Goal: Task Accomplishment & Management: Use online tool/utility

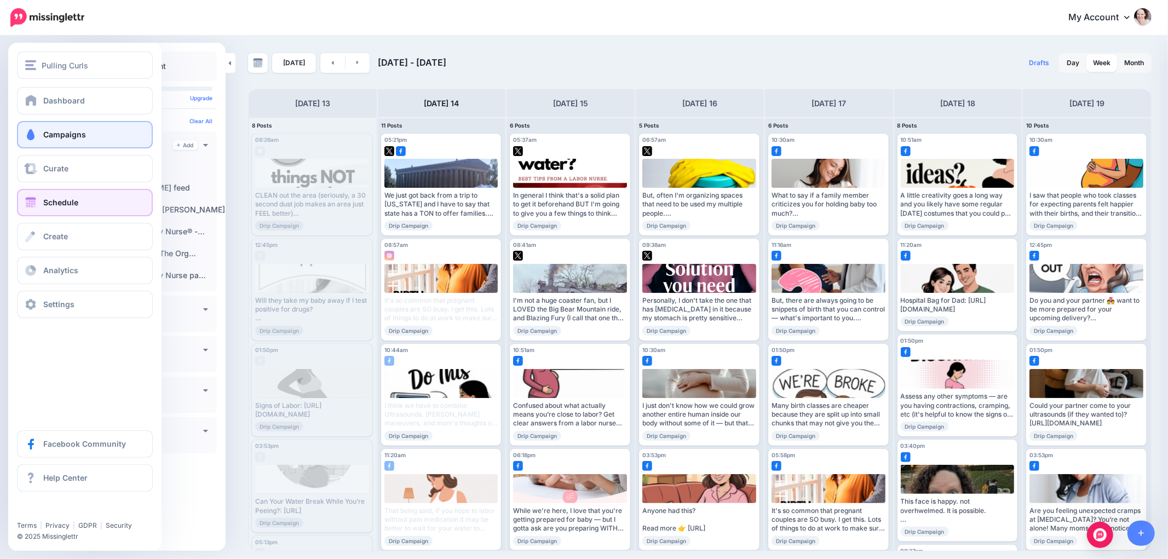
click at [26, 134] on span at bounding box center [31, 134] width 14 height 11
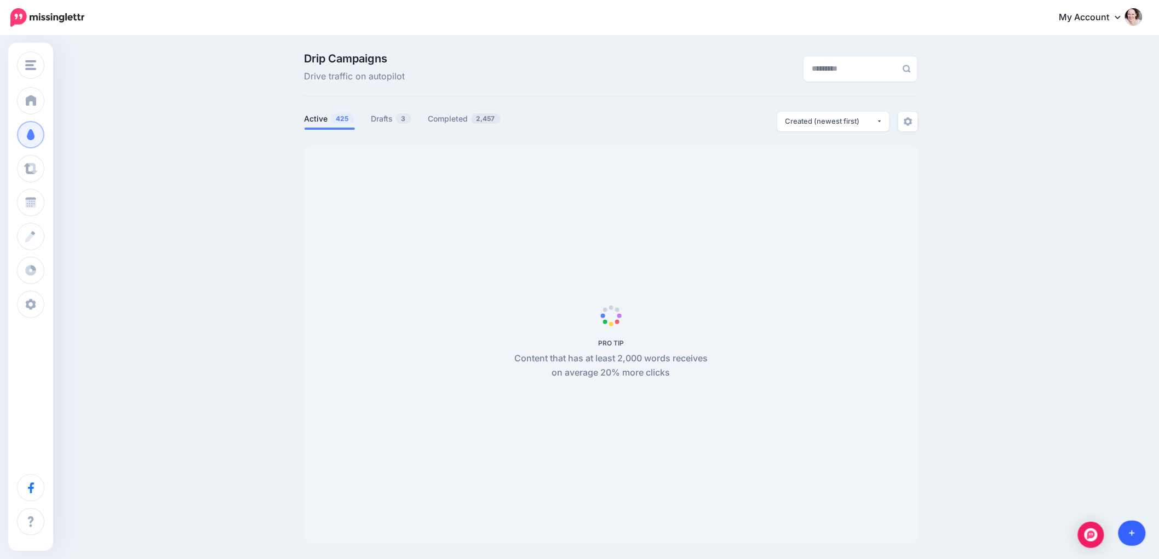
click at [1141, 534] on link at bounding box center [1132, 533] width 28 height 25
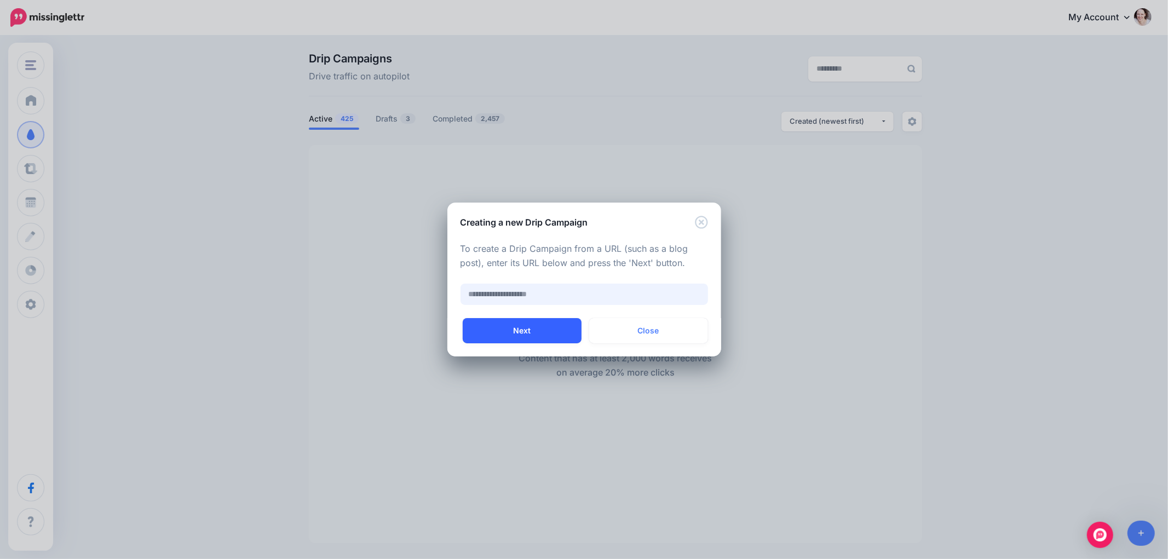
paste input "**********"
type input "**********"
click at [537, 336] on button "Next" at bounding box center [522, 330] width 119 height 25
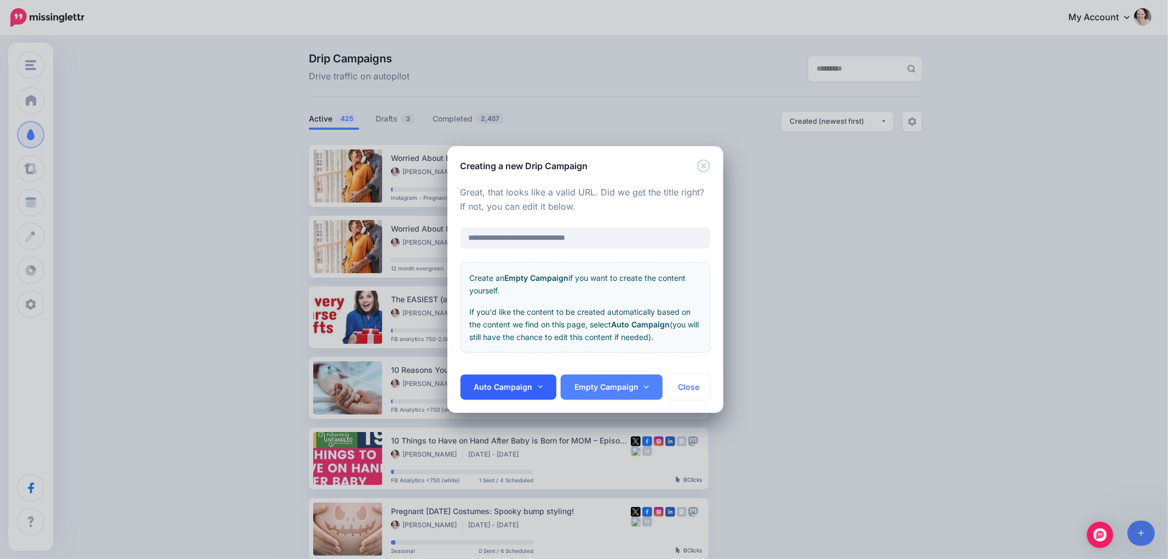
click at [478, 380] on link "Auto Campaign" at bounding box center [509, 387] width 96 height 25
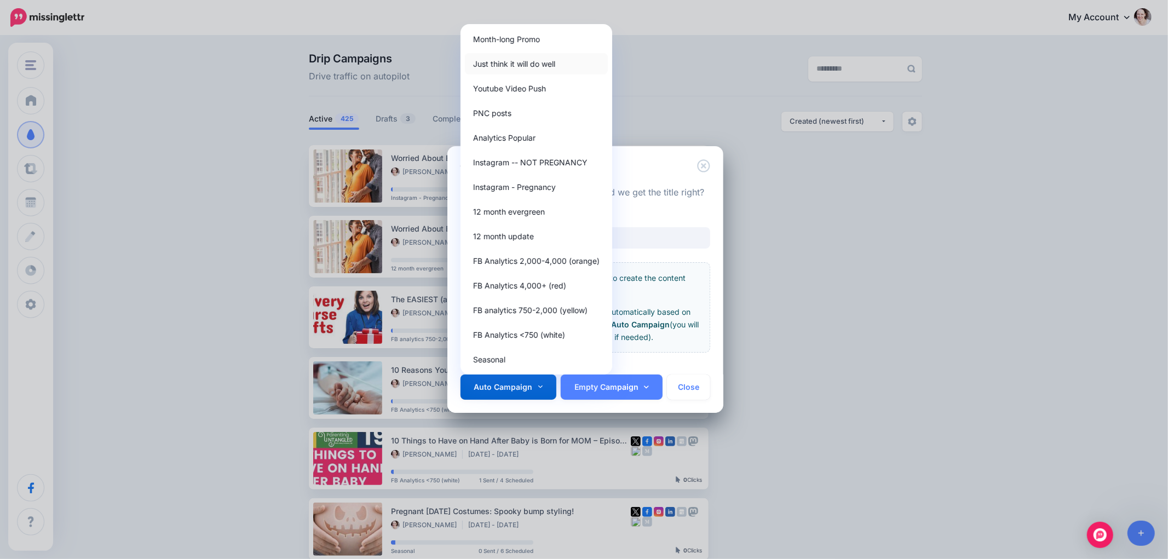
click at [517, 61] on link "Just think it will do well" at bounding box center [536, 63] width 143 height 21
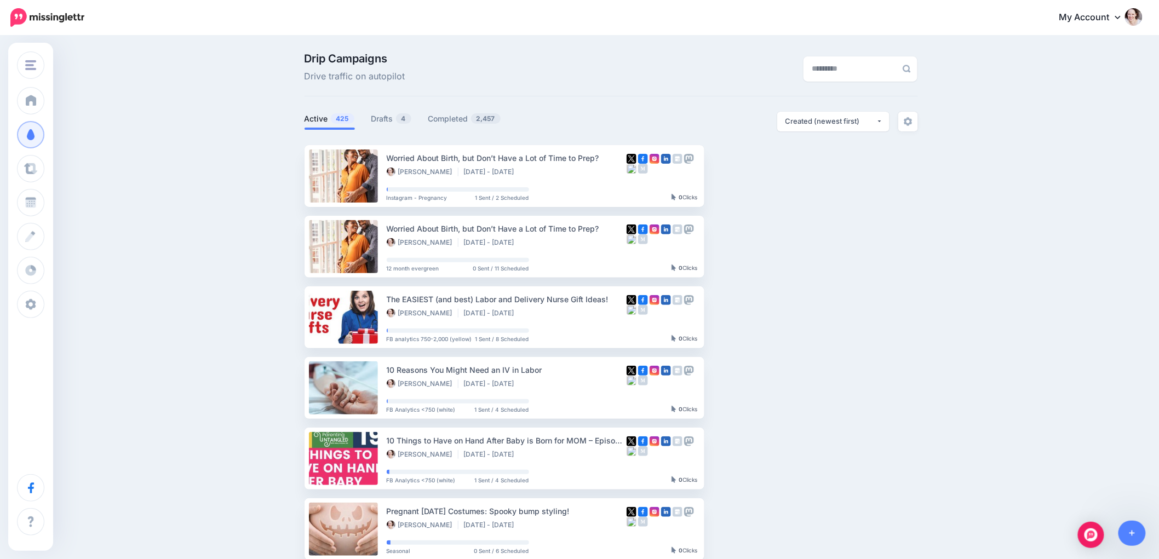
click at [381, 111] on div "Drip Campaigns Drive traffic on autopilot Active 425 4" at bounding box center [611, 474] width 630 height 842
click at [376, 123] on link "Drafts 4" at bounding box center [391, 118] width 41 height 13
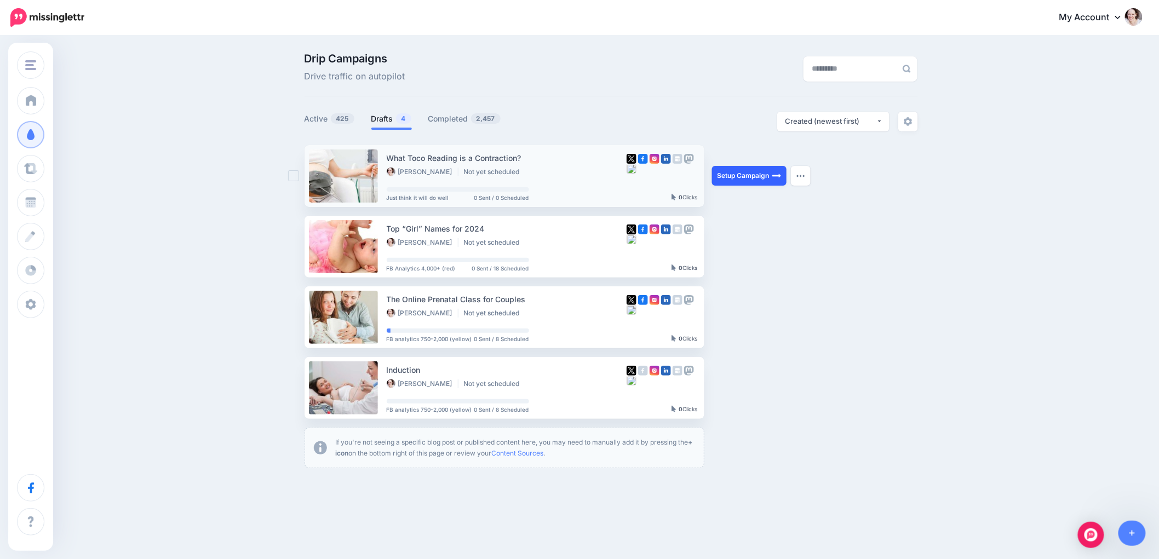
click at [735, 179] on link "Setup Campaign" at bounding box center [749, 176] width 74 height 20
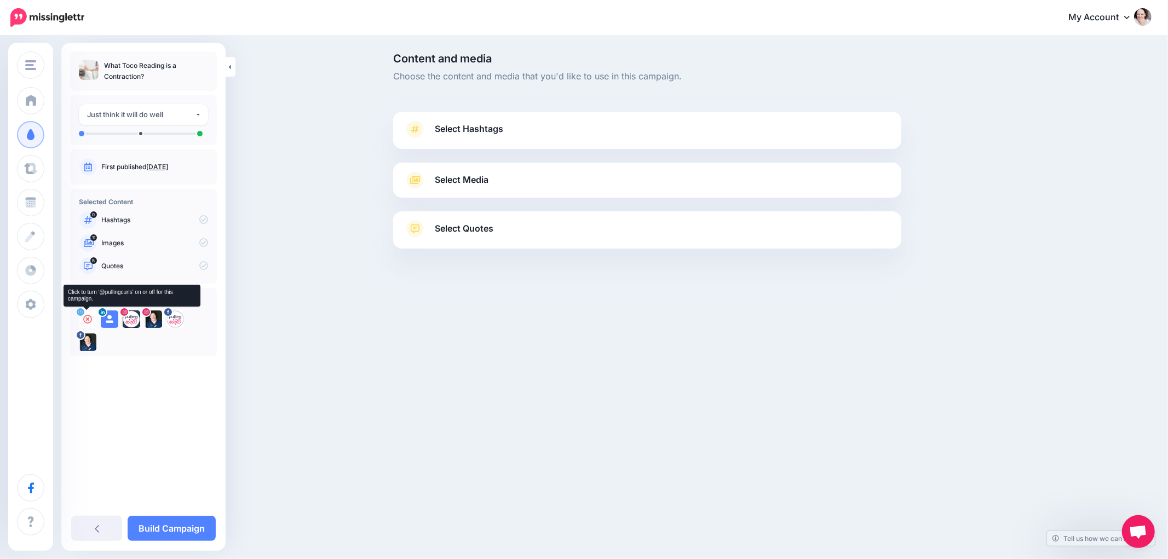
click at [85, 321] on icon at bounding box center [87, 319] width 9 height 9
click at [110, 320] on icon at bounding box center [109, 319] width 9 height 9
click at [132, 319] on icon at bounding box center [131, 319] width 9 height 9
click at [151, 319] on icon at bounding box center [153, 319] width 9 height 9
click at [174, 319] on icon at bounding box center [175, 319] width 9 height 9
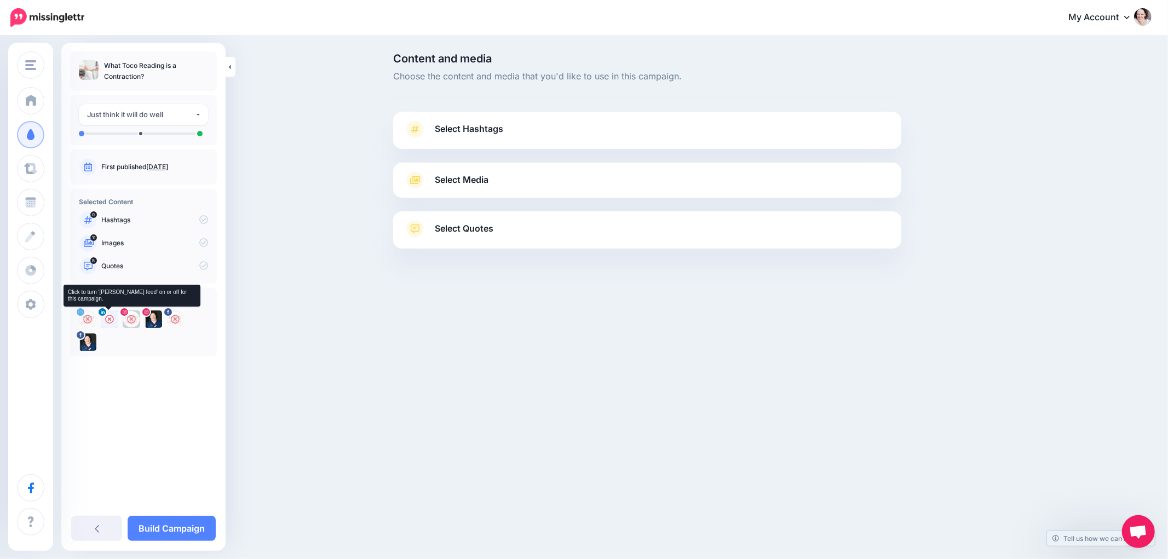
click at [108, 318] on icon at bounding box center [109, 319] width 9 height 9
click at [152, 318] on icon at bounding box center [153, 319] width 9 height 9
click at [476, 179] on span "Select Media" at bounding box center [462, 180] width 54 height 15
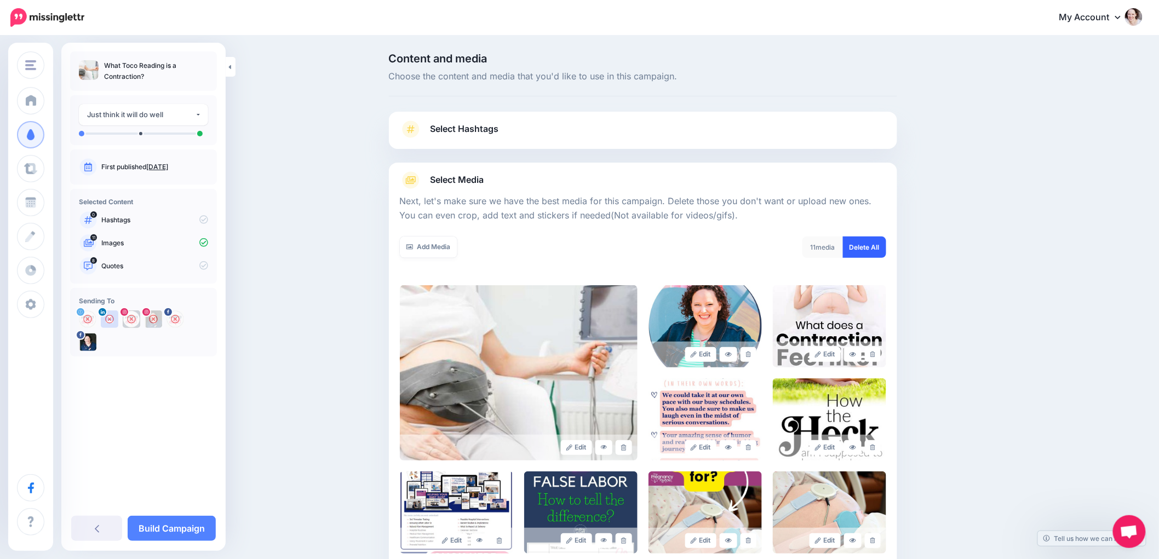
click at [861, 242] on link "Delete All" at bounding box center [864, 247] width 43 height 21
click at [447, 264] on div "Add Media What media would you like to add? Upload AI Gallery Unsplash GIPHY" at bounding box center [517, 254] width 251 height 35
click at [450, 248] on link "Add Media" at bounding box center [429, 247] width 58 height 21
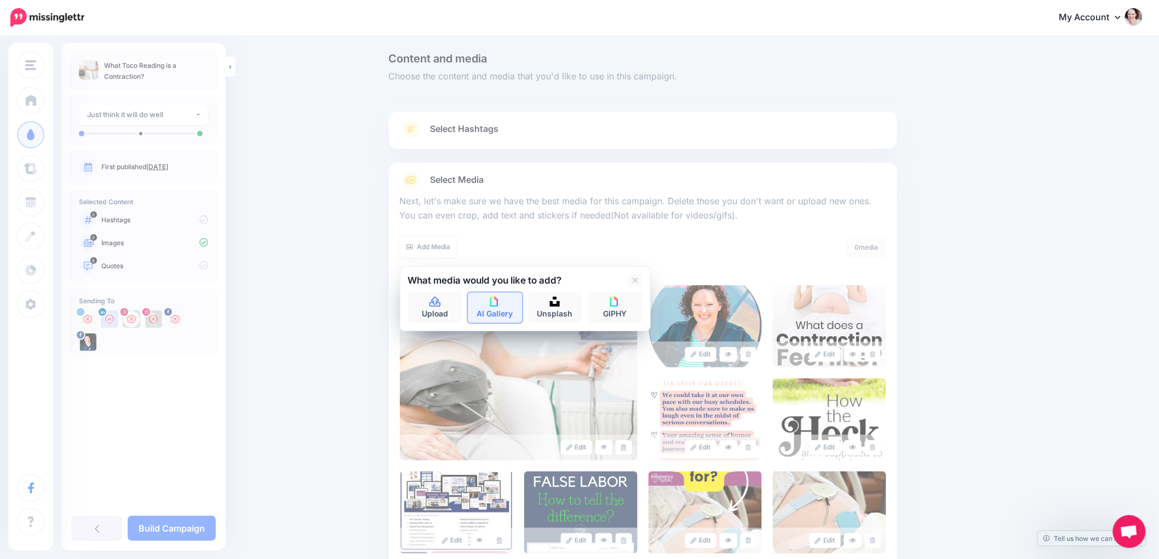
click at [480, 307] on link "AI Gallery" at bounding box center [495, 307] width 55 height 31
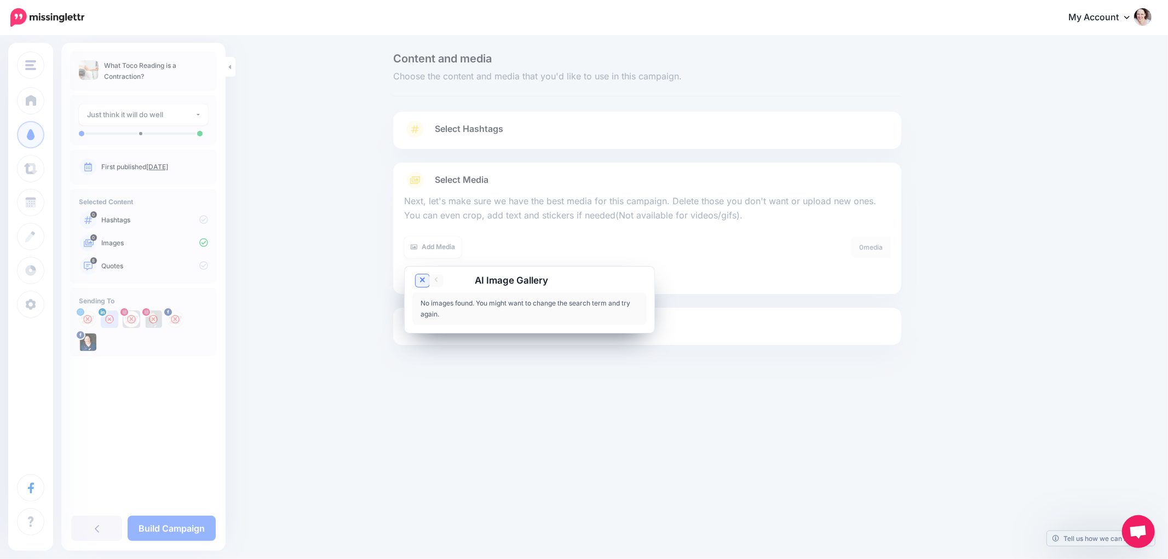
click at [416, 275] on link at bounding box center [423, 280] width 14 height 13
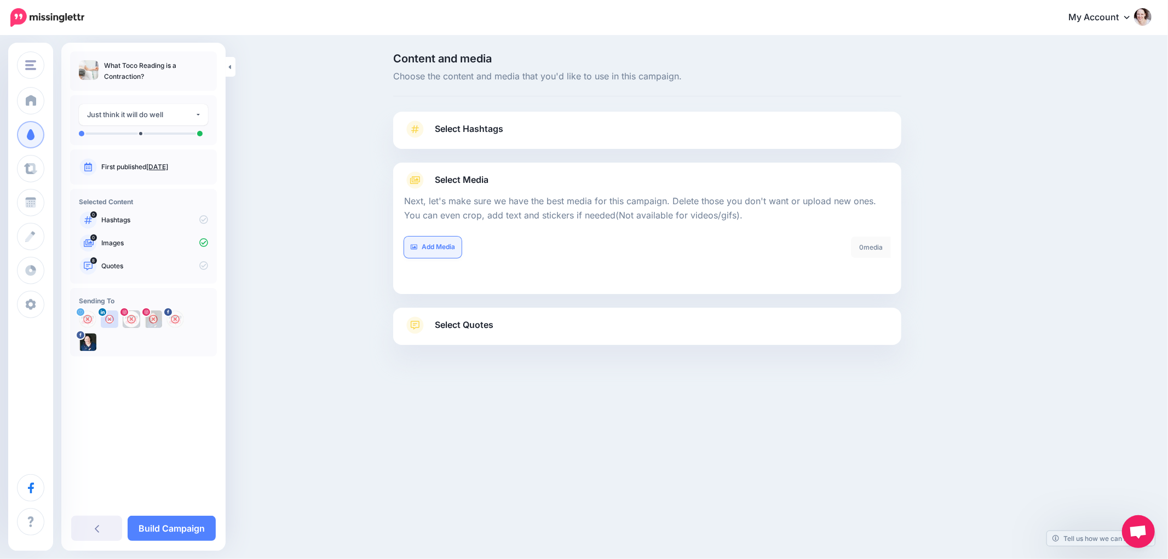
click at [413, 242] on link "Add Media" at bounding box center [433, 247] width 58 height 21
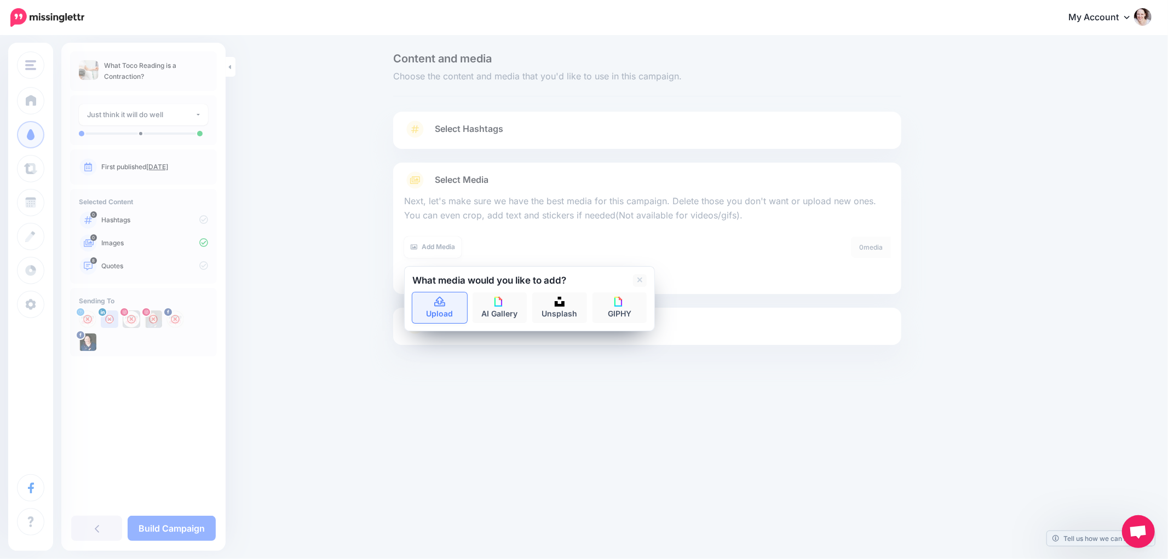
click at [419, 303] on link "Upload" at bounding box center [439, 307] width 55 height 31
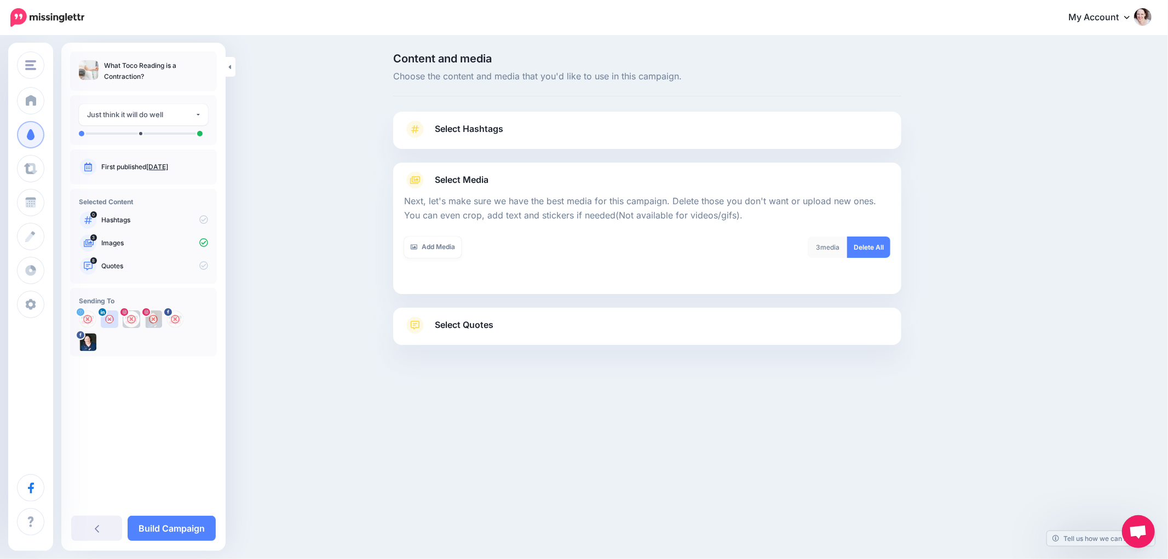
click at [457, 324] on span "Select Quotes" at bounding box center [464, 325] width 59 height 15
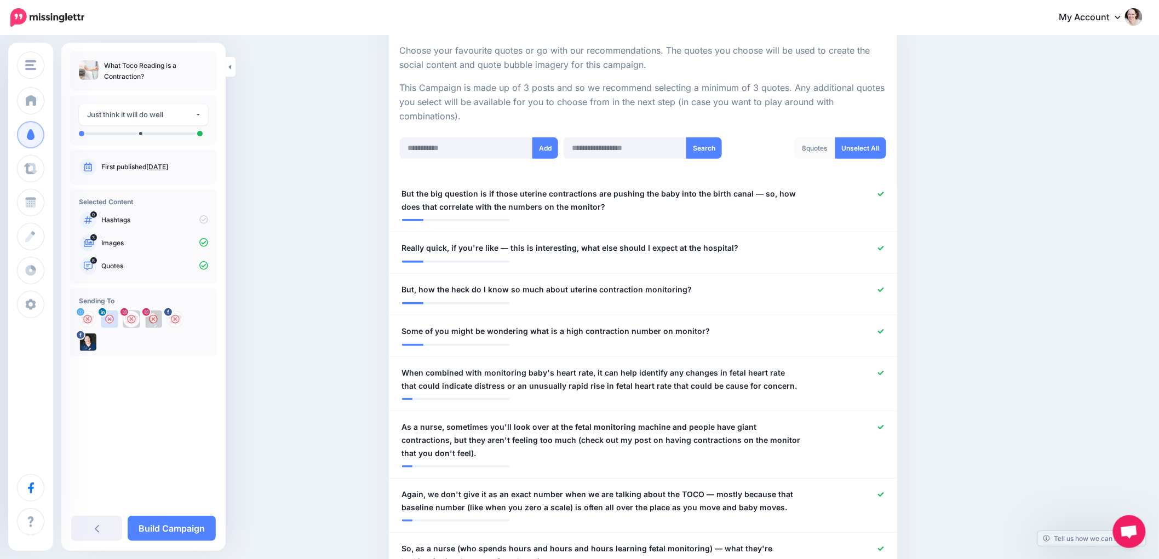
scroll to position [243, 0]
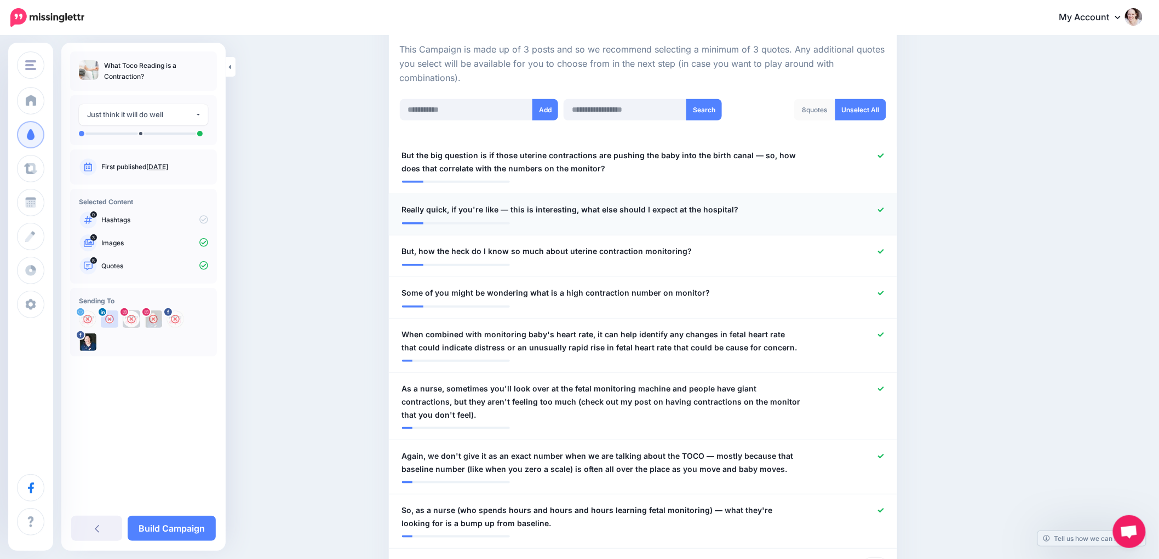
click at [884, 208] on icon at bounding box center [881, 210] width 6 height 6
click at [883, 253] on icon at bounding box center [881, 252] width 6 height 6
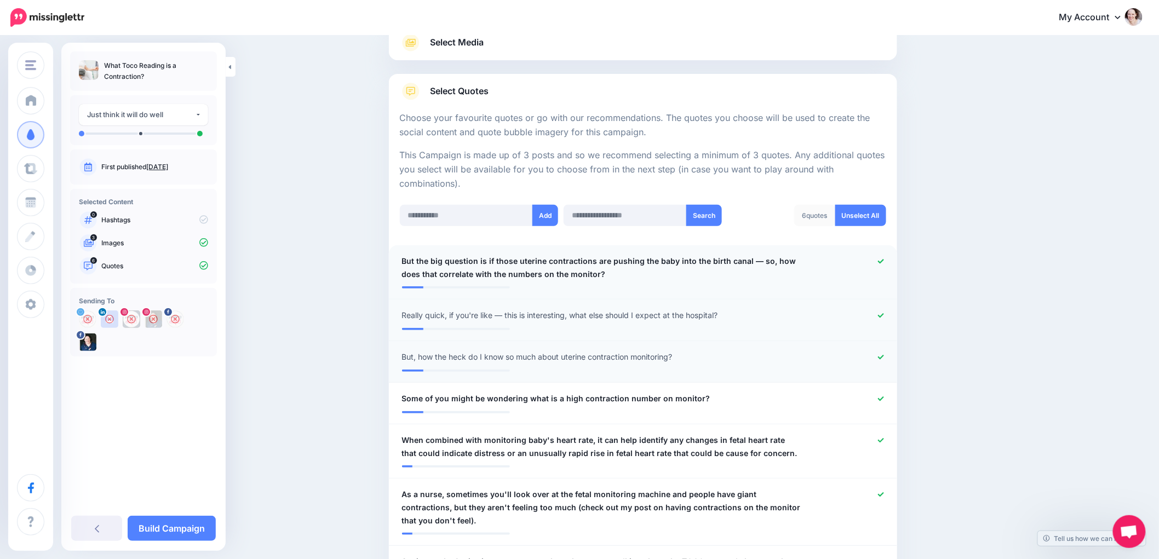
scroll to position [182, 0]
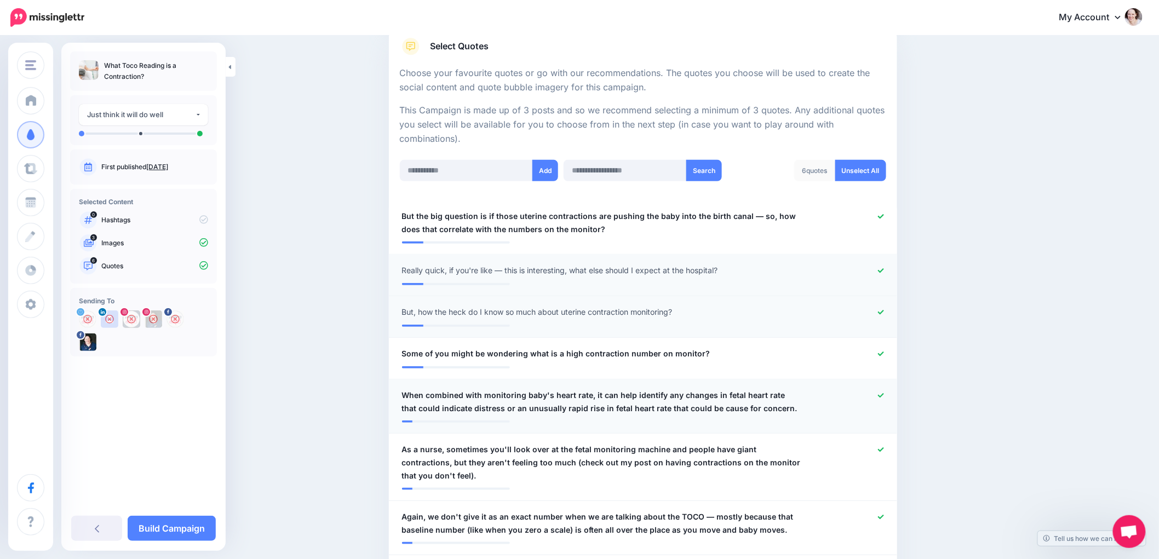
click at [884, 395] on icon at bounding box center [881, 396] width 6 height 6
click at [884, 451] on icon at bounding box center [881, 449] width 6 height 4
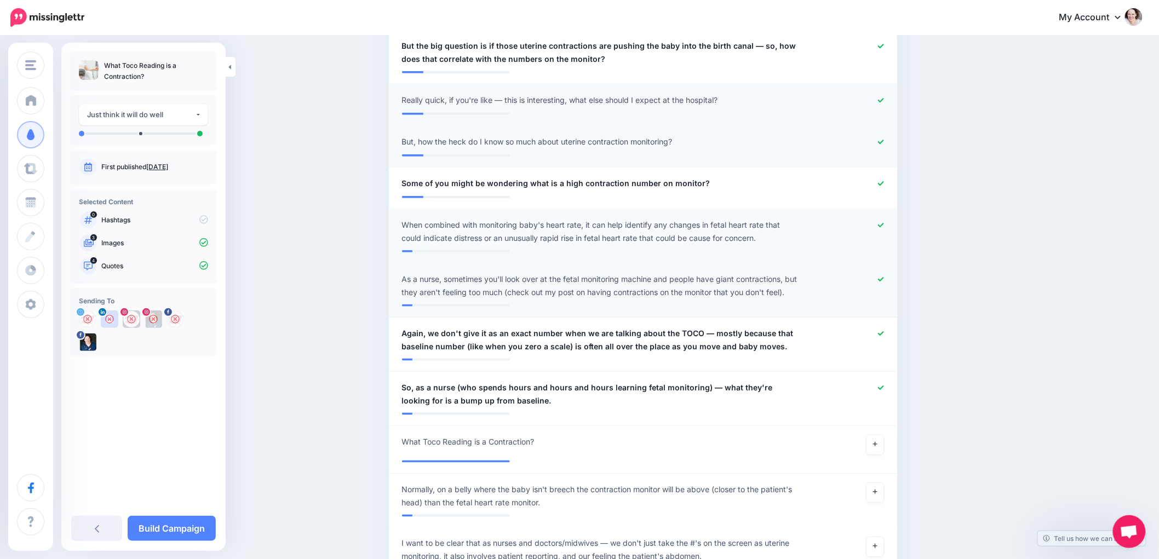
scroll to position [365, 0]
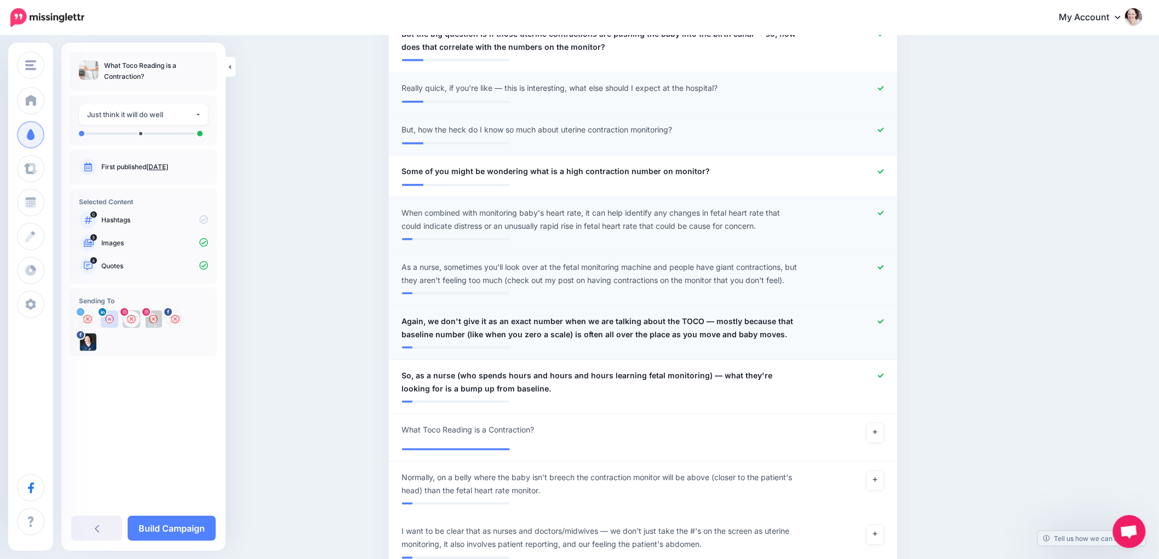
click at [884, 324] on icon at bounding box center [881, 321] width 6 height 4
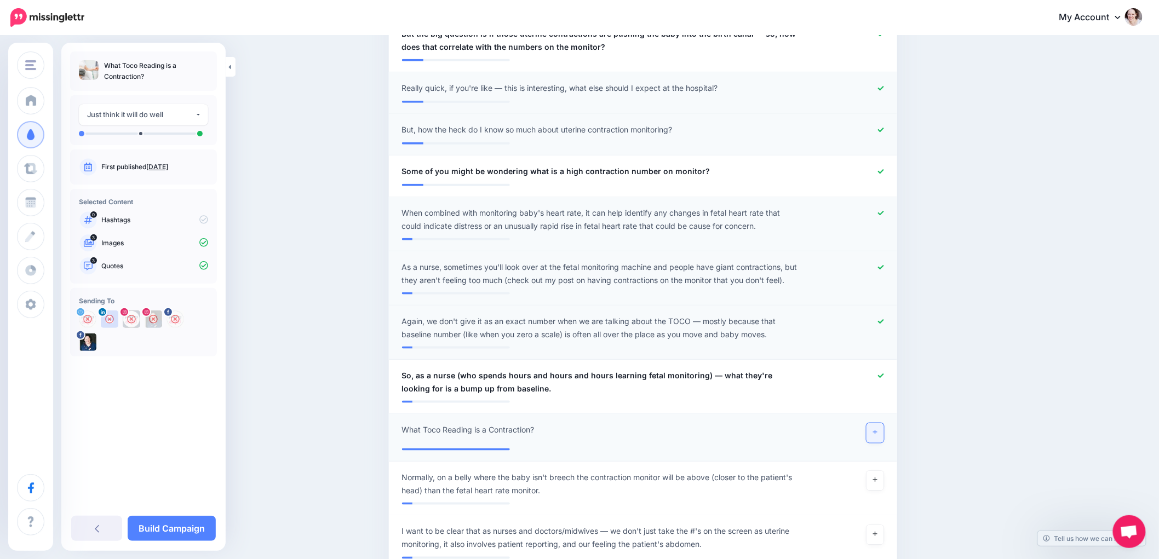
click at [876, 443] on link at bounding box center [875, 433] width 18 height 20
click at [876, 491] on link at bounding box center [875, 481] width 18 height 20
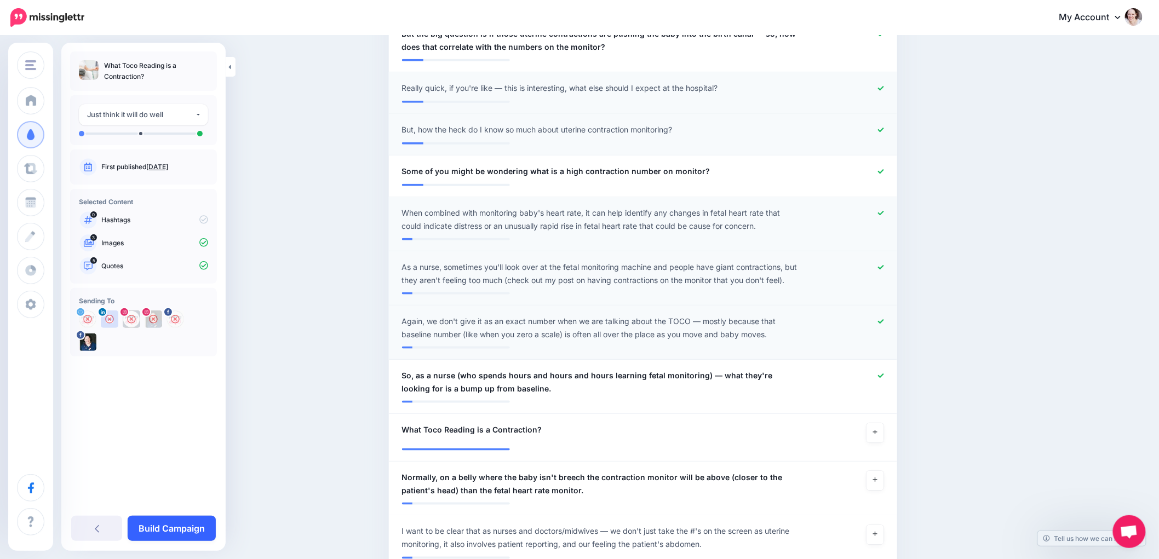
click at [165, 530] on link "Build Campaign" at bounding box center [172, 528] width 88 height 25
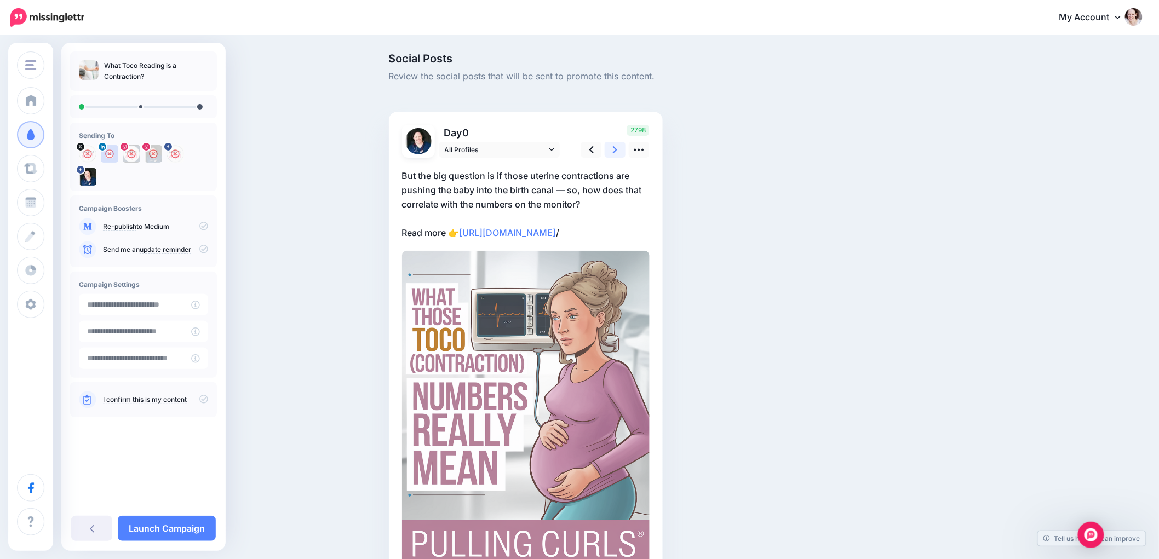
click at [617, 150] on icon at bounding box center [615, 149] width 4 height 7
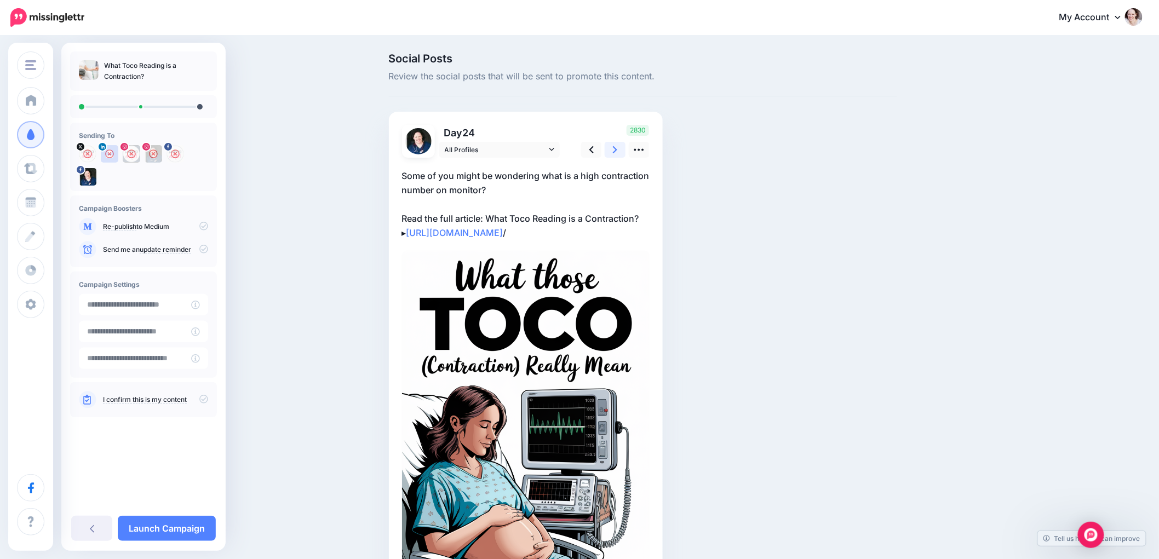
click at [617, 150] on icon at bounding box center [615, 149] width 4 height 7
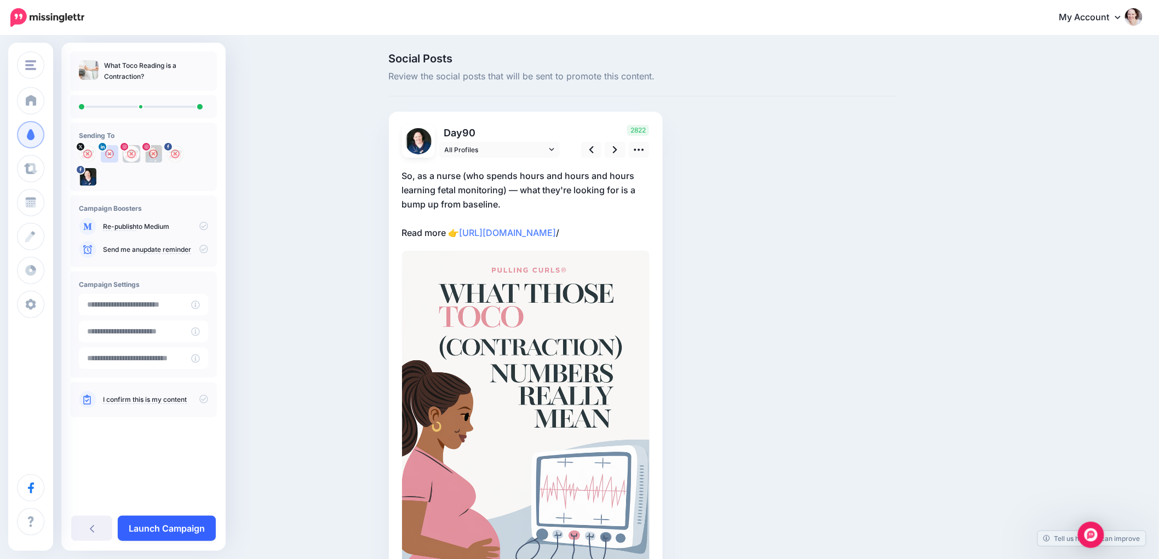
click at [157, 534] on link "Launch Campaign" at bounding box center [167, 528] width 98 height 25
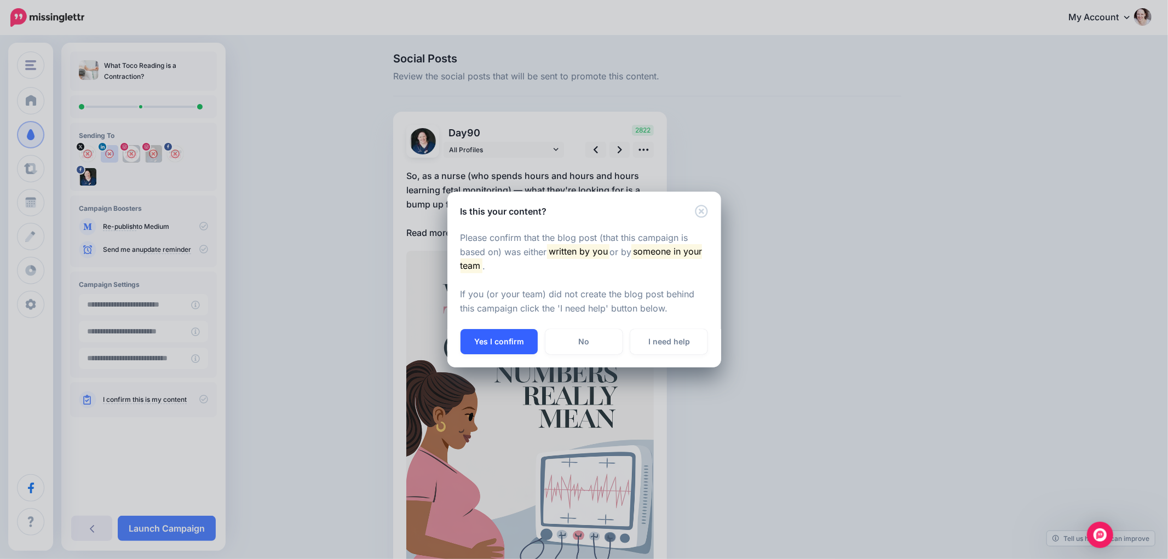
click at [509, 340] on button "Yes I confirm" at bounding box center [499, 341] width 77 height 25
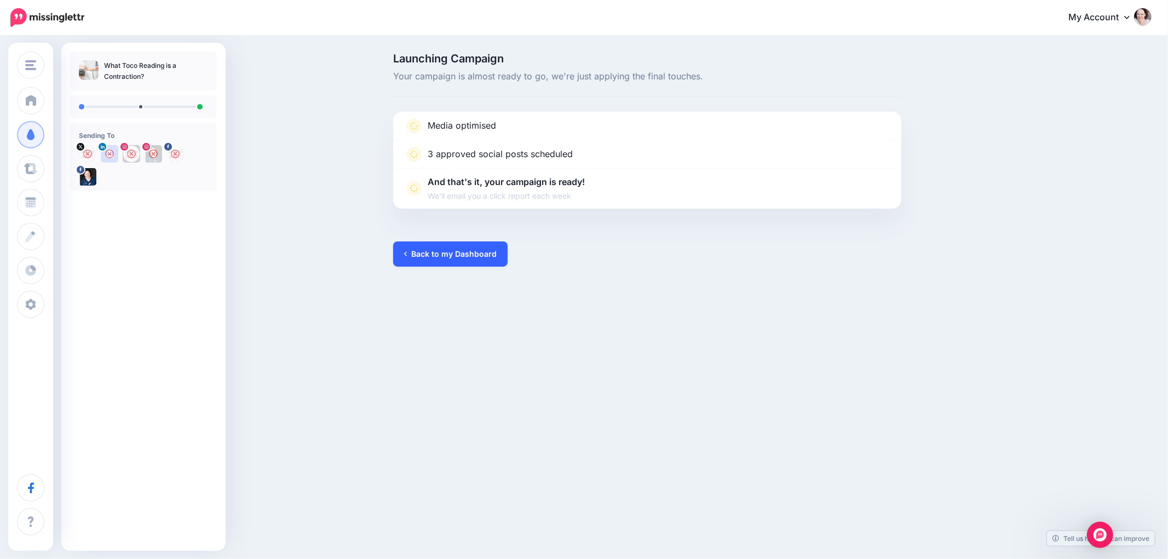
click at [455, 263] on link "Back to my Dashboard" at bounding box center [450, 254] width 114 height 25
